Goal: Task Accomplishment & Management: Use online tool/utility

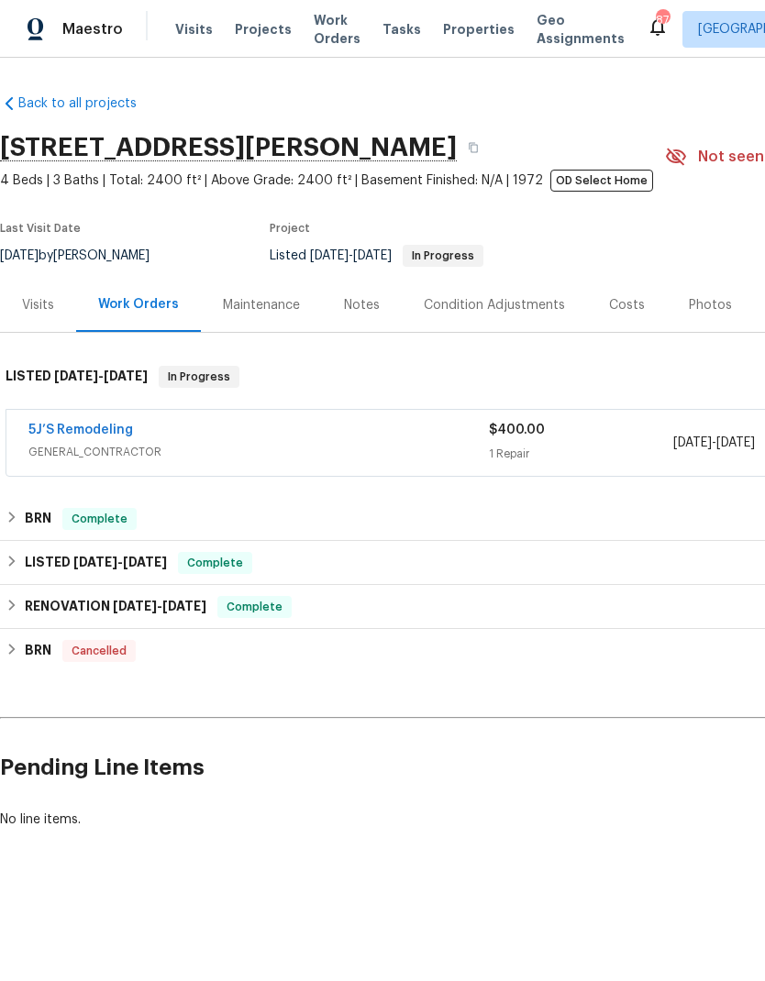
click at [72, 432] on link "5J’S Remodeling" at bounding box center [80, 430] width 105 height 13
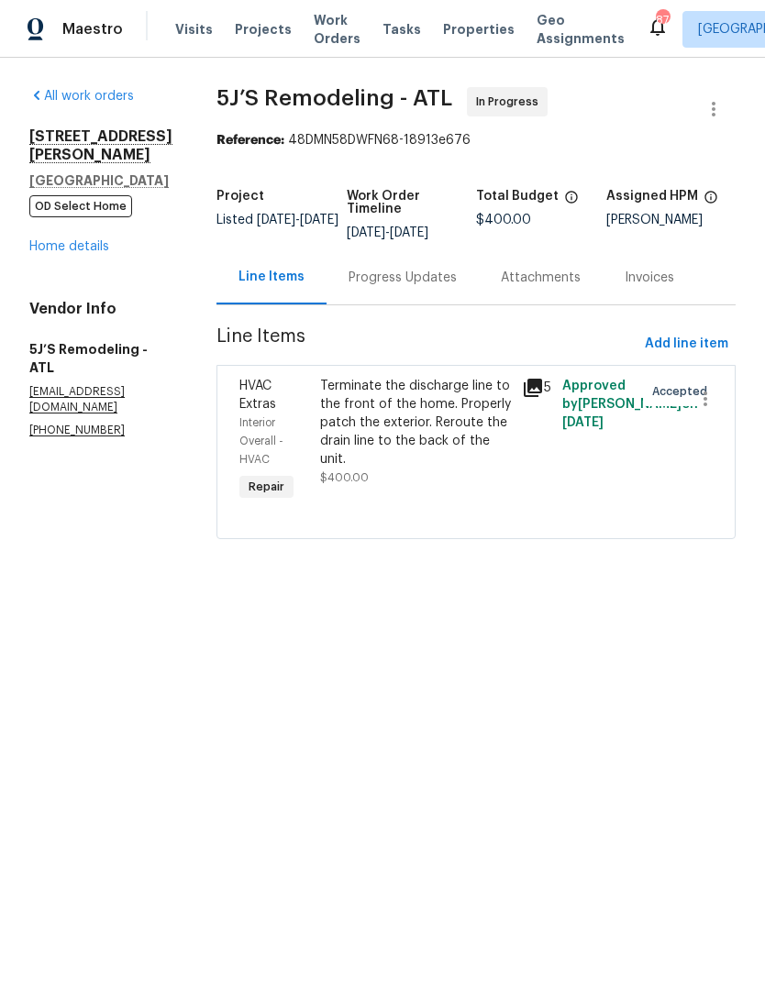
click at [446, 429] on div "Terminate the discharge line to the front of the home. Properly patch the exter…" at bounding box center [415, 423] width 191 height 92
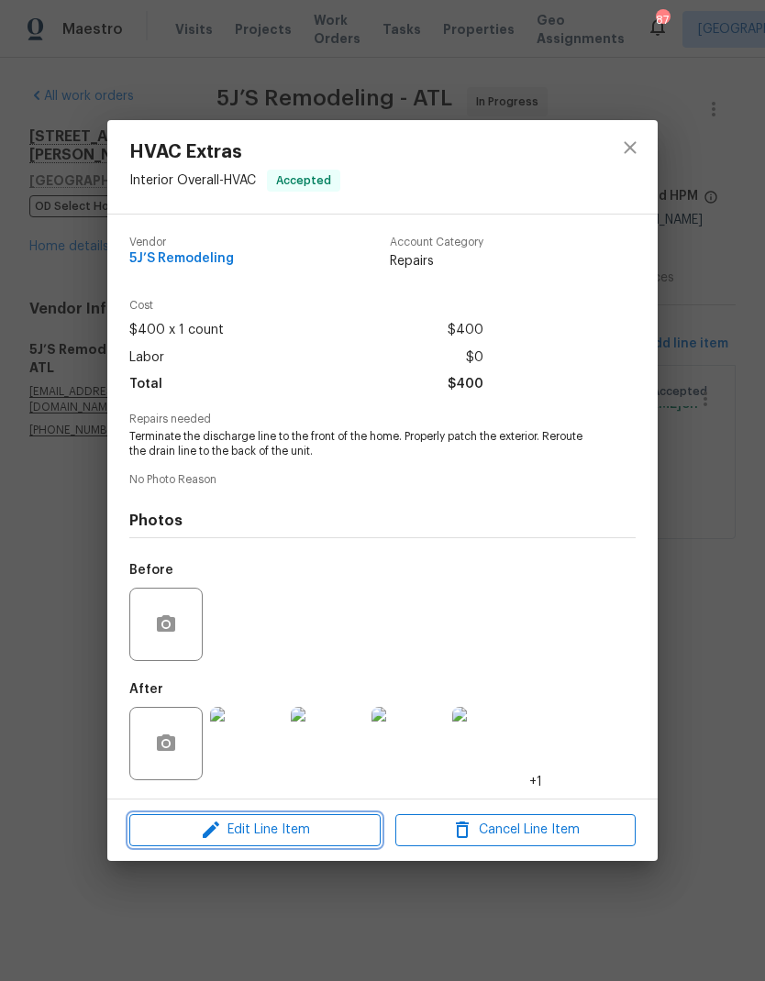
click at [304, 831] on span "Edit Line Item" at bounding box center [255, 830] width 240 height 23
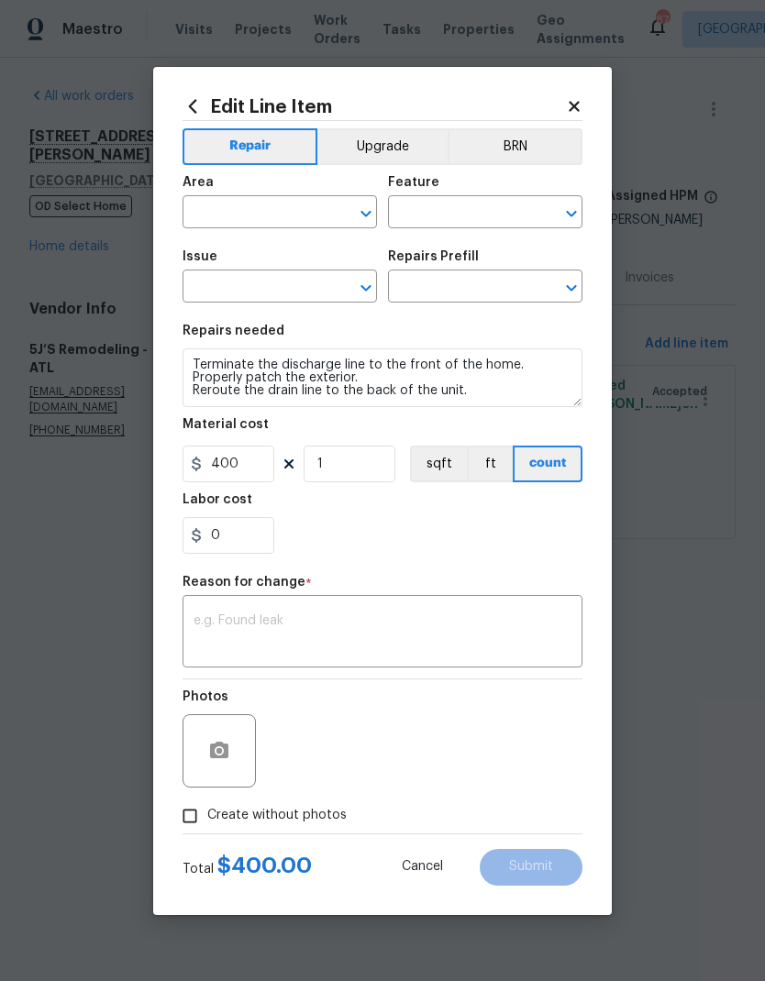
type input "Interior Overall"
type input "HVAC"
type input "HVAC Extras"
type input "Add A Task $1.00"
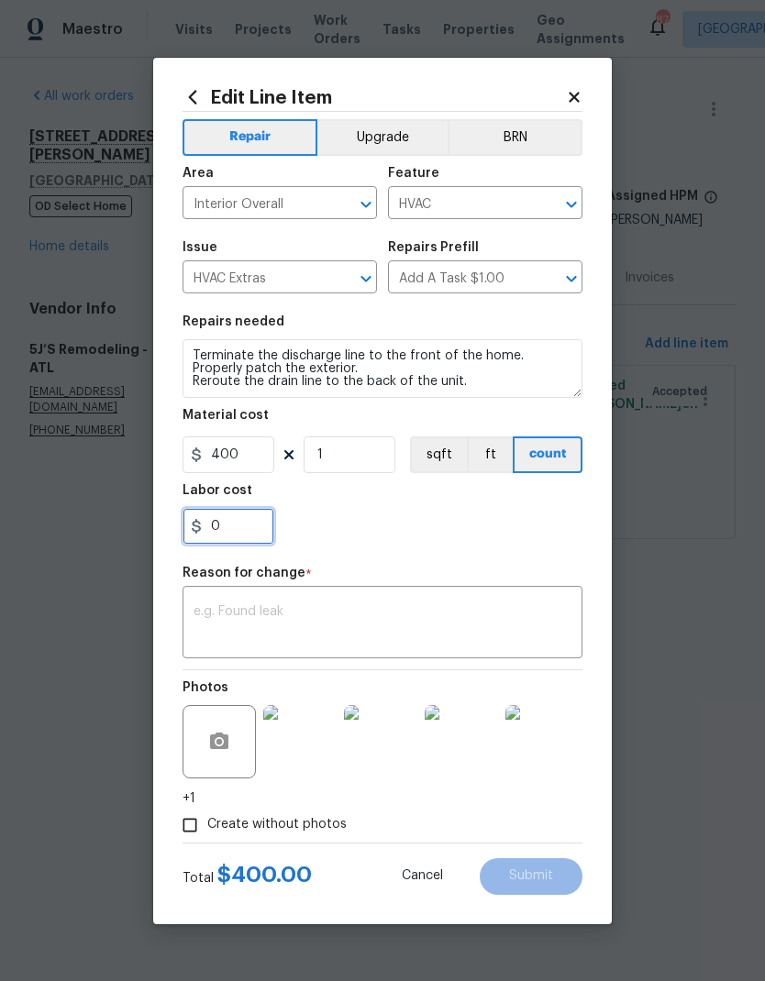
click at [250, 528] on input "0" at bounding box center [228, 526] width 92 height 37
type input "450"
click at [359, 615] on textarea at bounding box center [382, 624] width 378 height 39
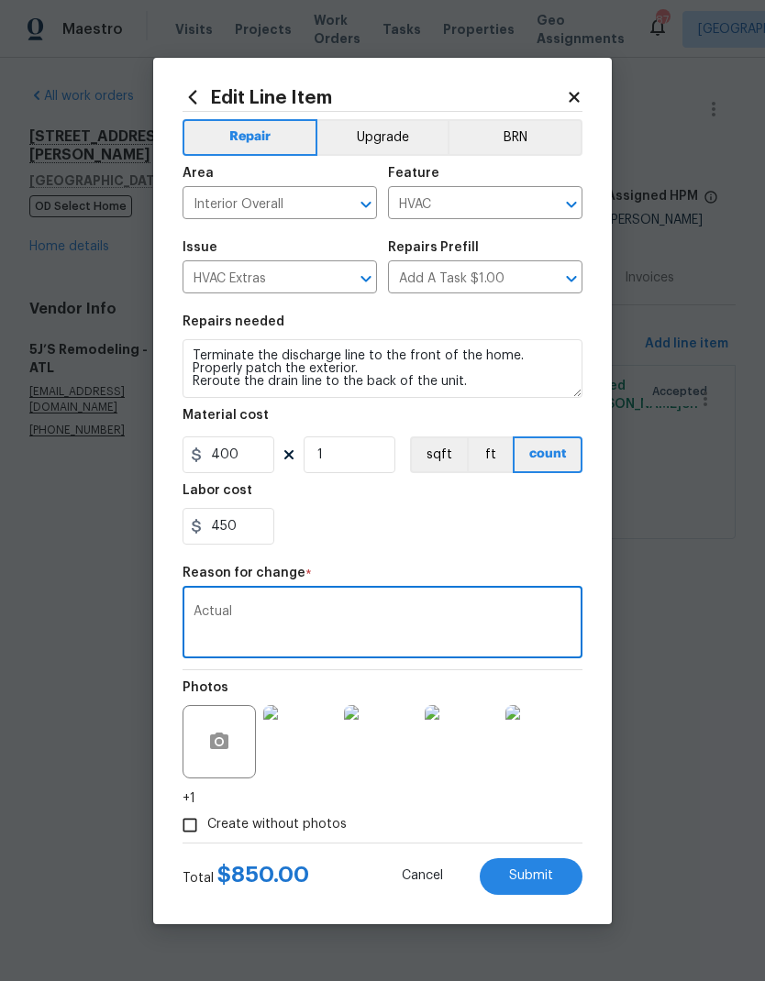
type textarea "Actual"
click at [540, 875] on span "Submit" at bounding box center [531, 876] width 44 height 14
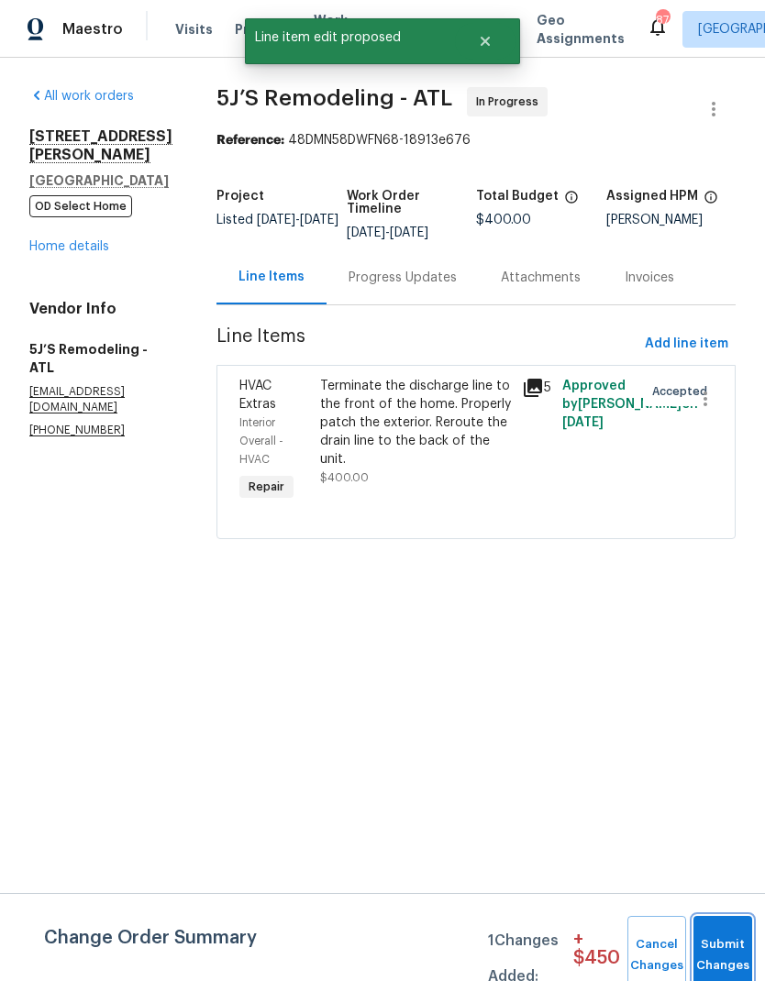
click at [721, 947] on button "Submit Changes" at bounding box center [722, 955] width 59 height 79
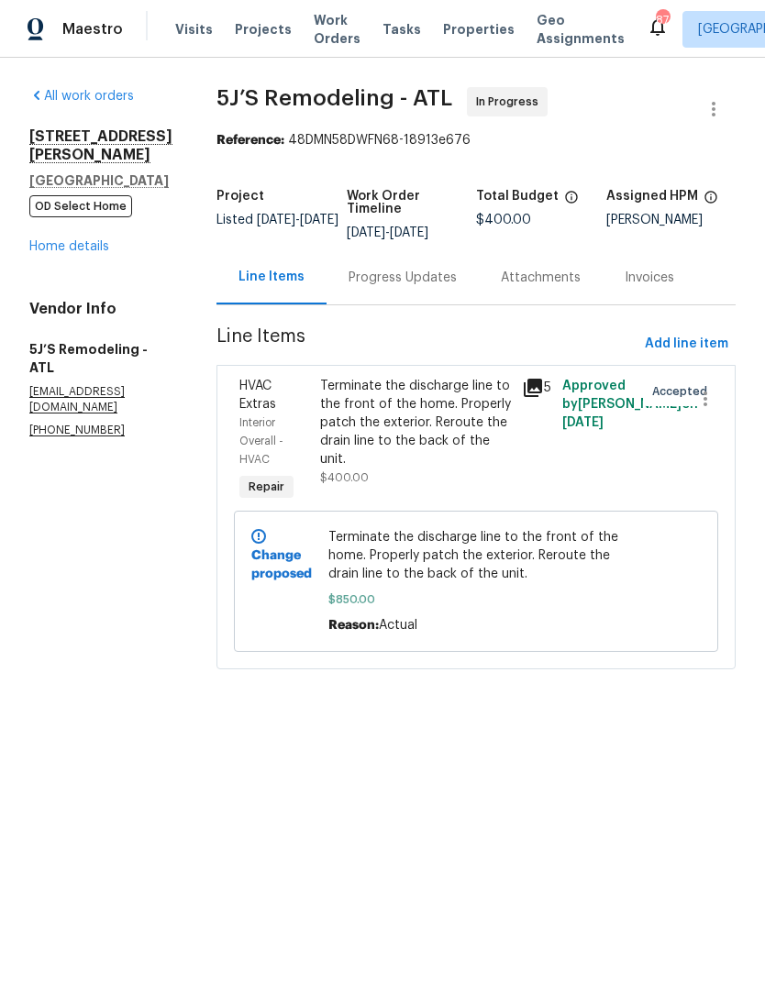
click at [75, 240] on link "Home details" at bounding box center [69, 246] width 80 height 13
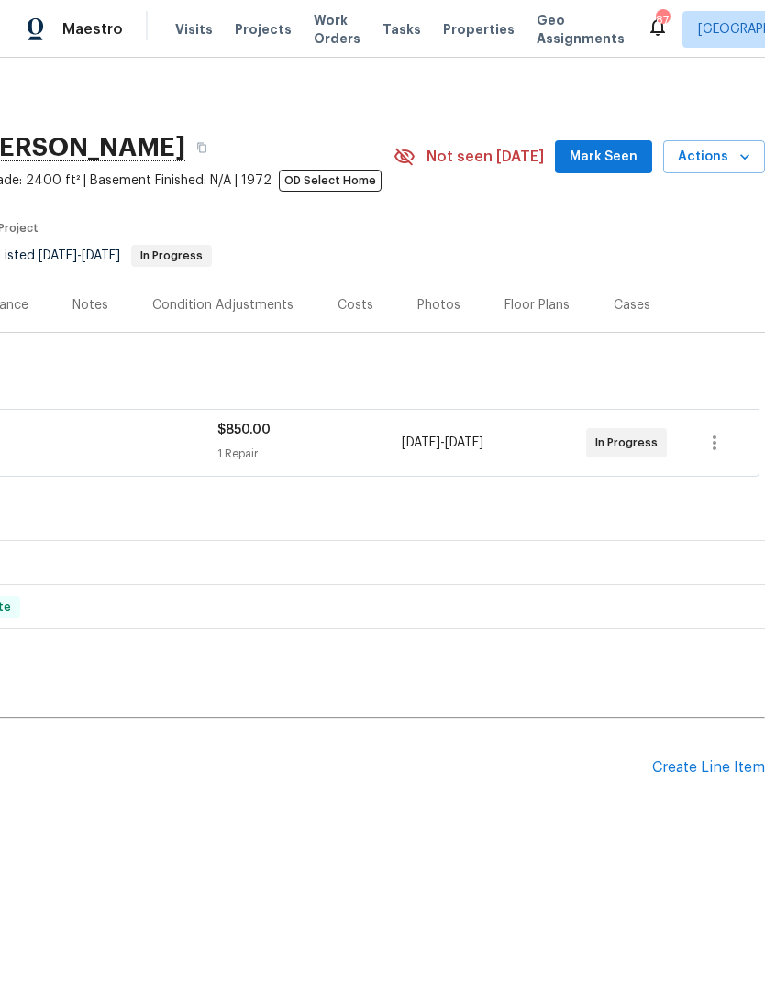
scroll to position [0, 271]
click at [617, 159] on span "Mark Seen" at bounding box center [603, 157] width 68 height 23
